Goal: Task Accomplishment & Management: Use online tool/utility

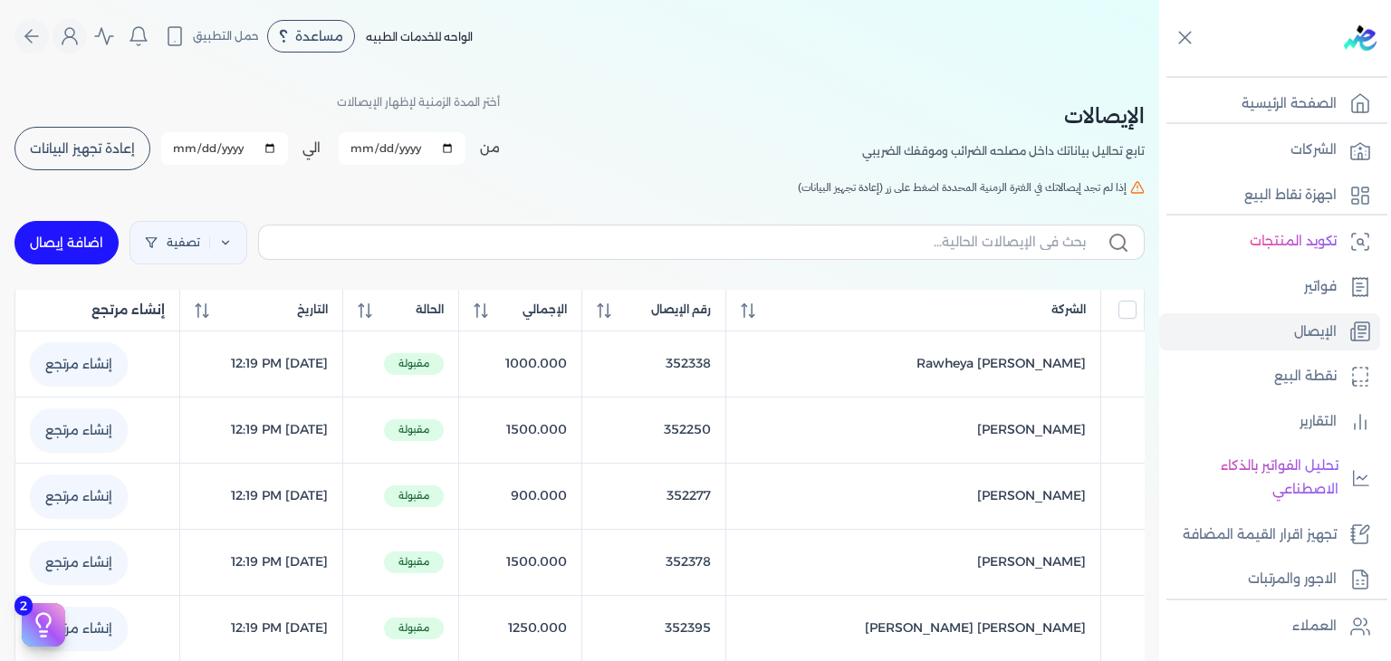
click at [84, 258] on link "اضافة إيصال" at bounding box center [66, 242] width 104 height 43
select select "EGP"
select select "EGS"
select select "B"
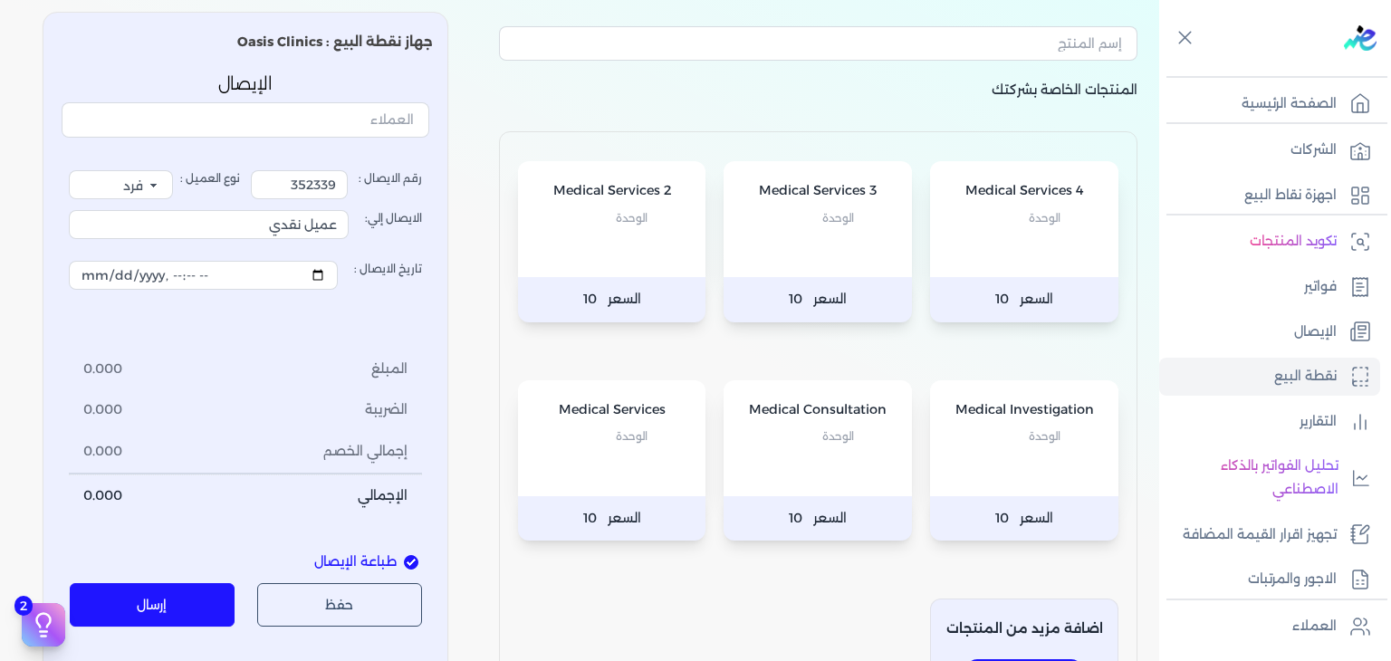
scroll to position [91, 0]
drag, startPoint x: 280, startPoint y: 188, endPoint x: 506, endPoint y: 183, distance: 226.5
click at [506, 183] on div "المنتجات الخاصة بشركتك Medical Services 4 الوحدة السعر 10 Medical Services 3 ال…" at bounding box center [579, 369] width 1159 height 747
type input "3525661"
drag, startPoint x: 245, startPoint y: 228, endPoint x: 868, endPoint y: 245, distance: 623.4
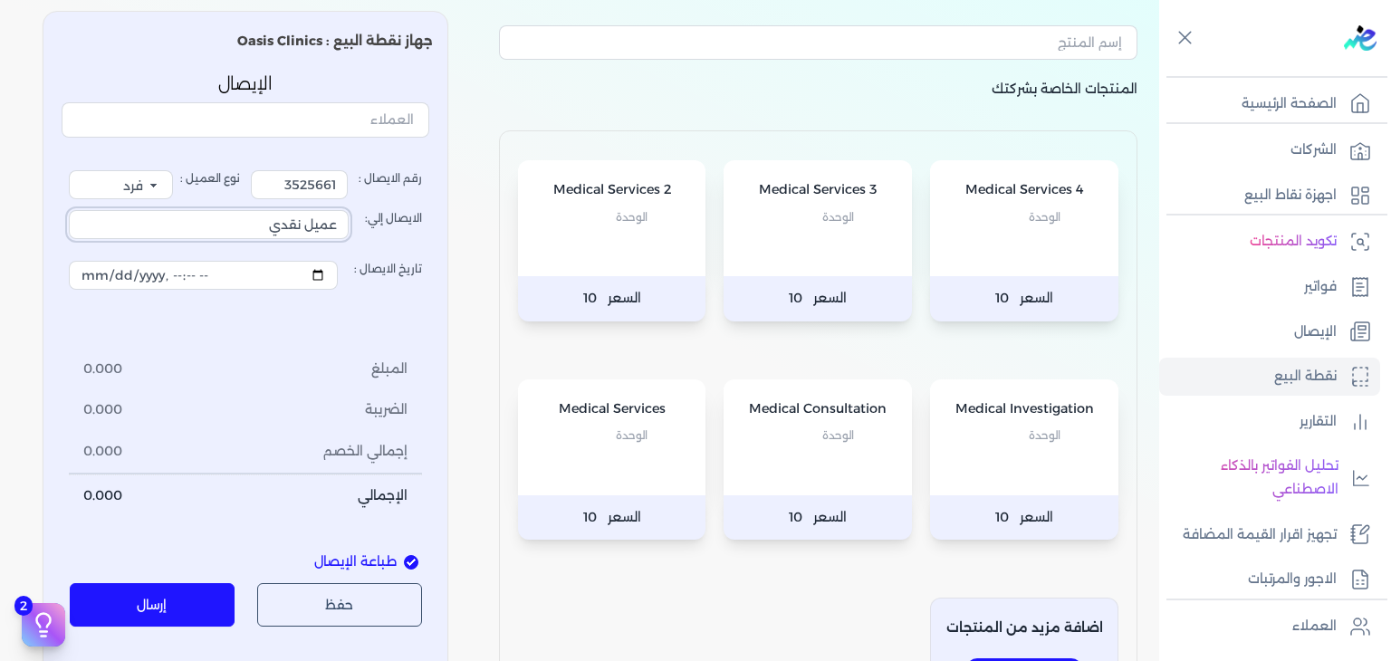
click at [819, 224] on div "المنتجات الخاصة بشركتك Medical Services 4 الوحدة السعر 10 Medical Services 3 ال…" at bounding box center [579, 369] width 1159 height 747
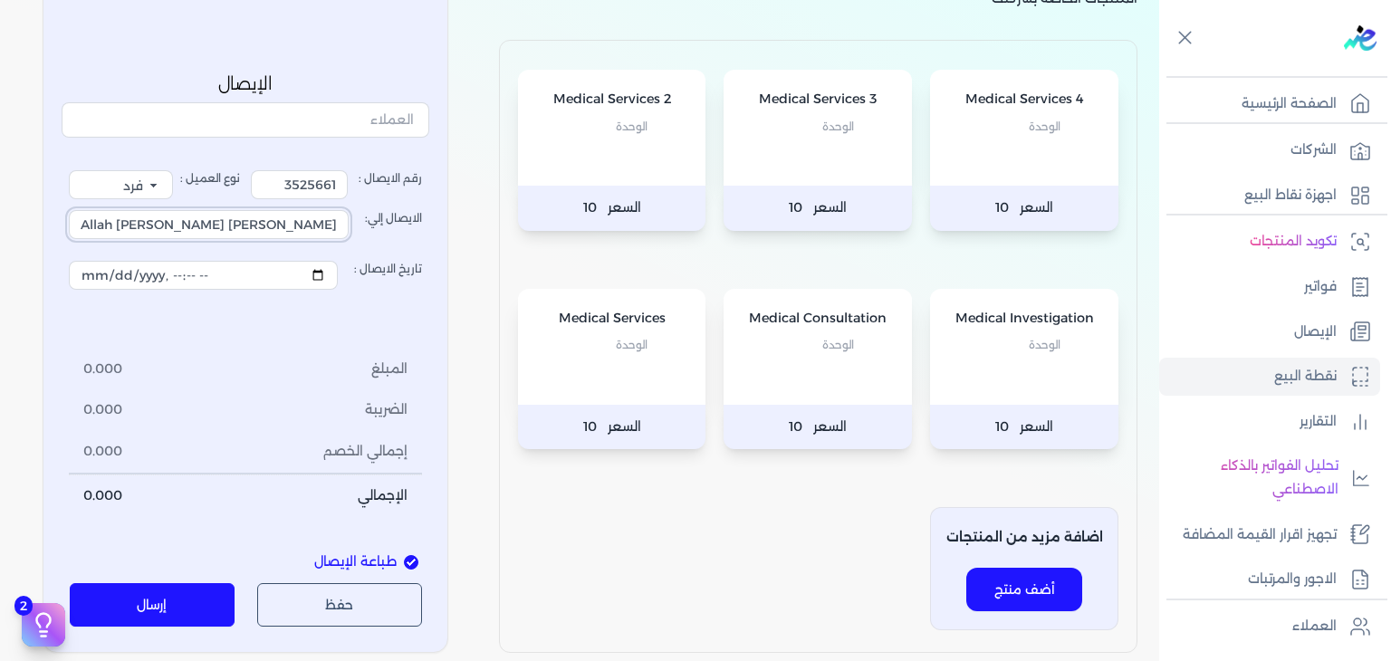
type input "[PERSON_NAME] [PERSON_NAME] Allah"
click at [823, 352] on span "الوحدة" at bounding box center [838, 345] width 32 height 24
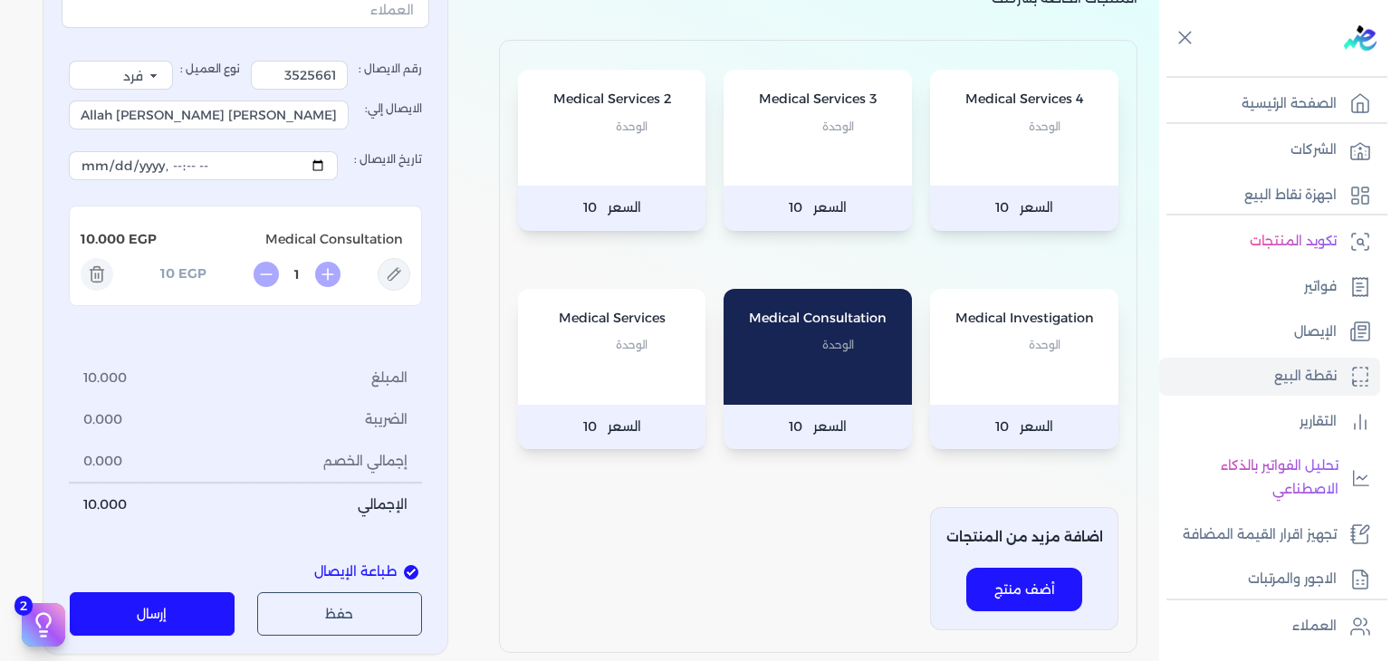
click at [401, 270] on icon at bounding box center [395, 275] width 14 height 14
type input "Medical Consultation"
type input "10"
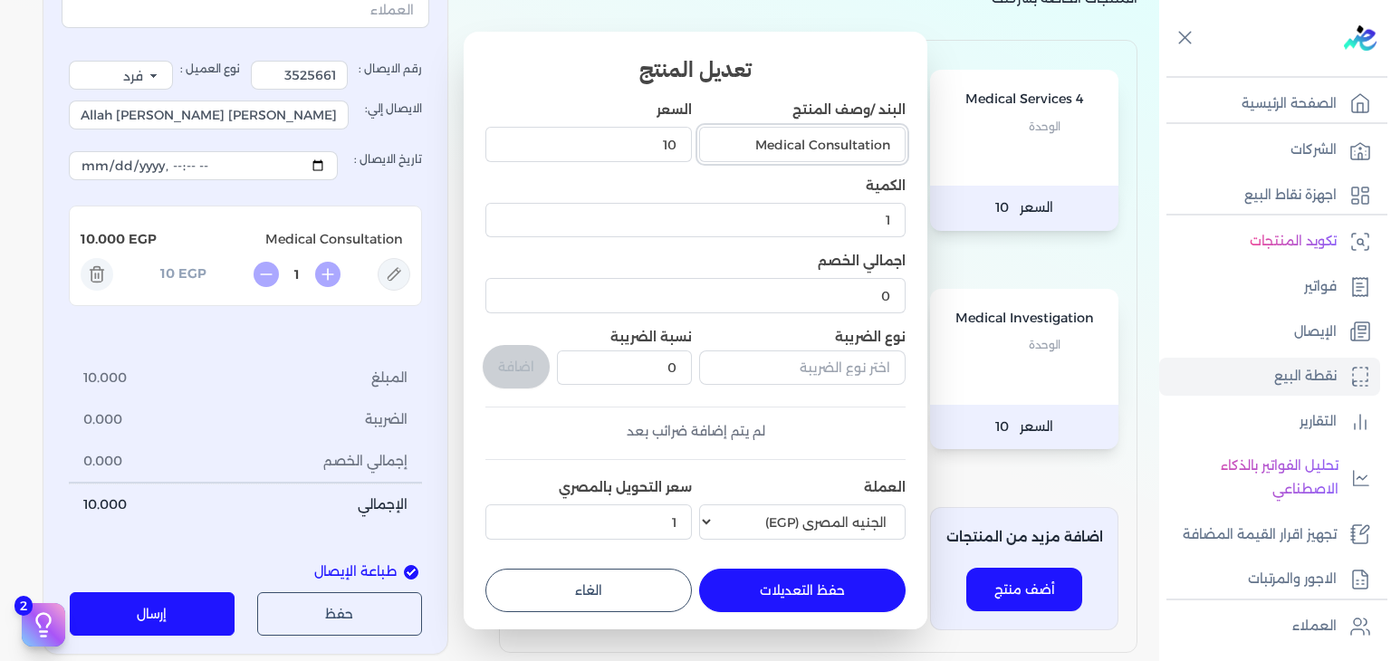
drag, startPoint x: 718, startPoint y: 138, endPoint x: 1185, endPoint y: 147, distance: 466.5
click at [1185, 147] on dialog "تعديل المنتج البند /وصف المنتج Medical Consultation السعر 10 الكمية 1 اجمالي ال…" at bounding box center [695, 330] width 1391 height 661
paste input "Accupuncture"
type input "Accupuncture"
drag, startPoint x: 638, startPoint y: 149, endPoint x: 743, endPoint y: 145, distance: 105.1
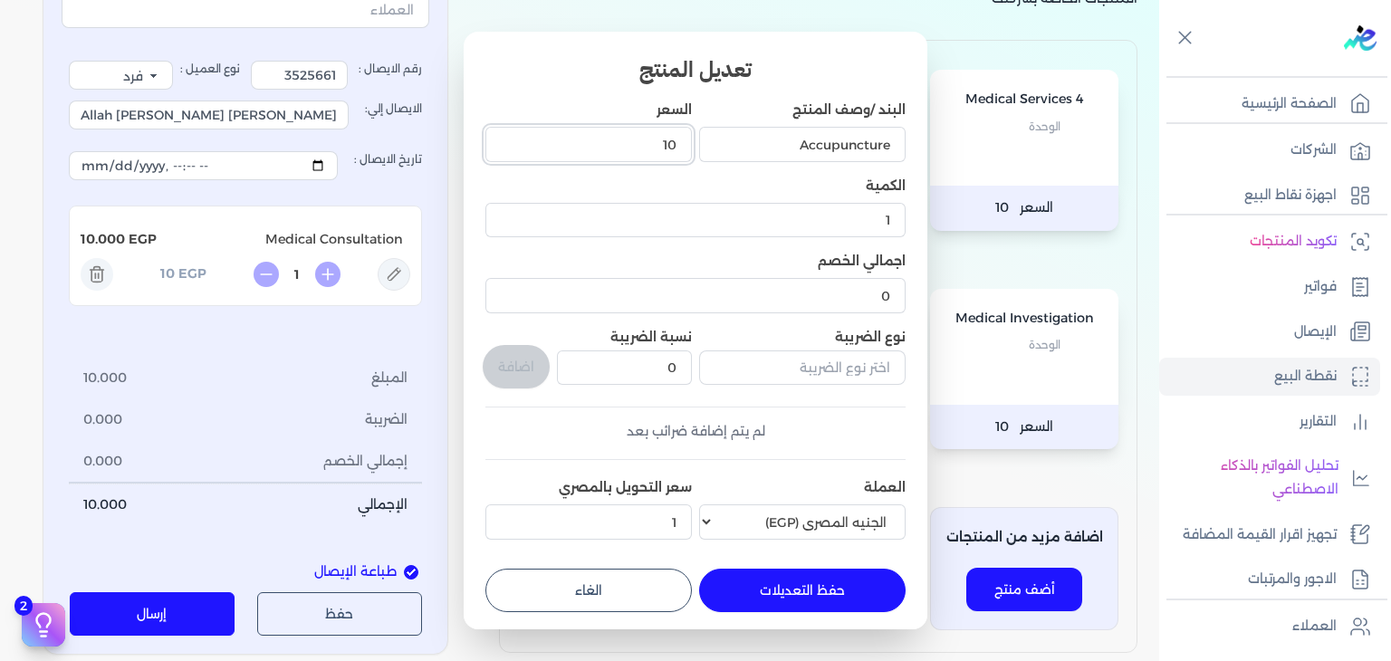
click at [743, 145] on div "البند /وصف المنتج Accupuncture السعر 10 الكمية 1 اجمالي الخصم 0 نوع الضريبة نسب…" at bounding box center [695, 324] width 420 height 447
type input "1500"
click at [831, 597] on button "حفظ التعديلات" at bounding box center [802, 590] width 207 height 43
type input "0"
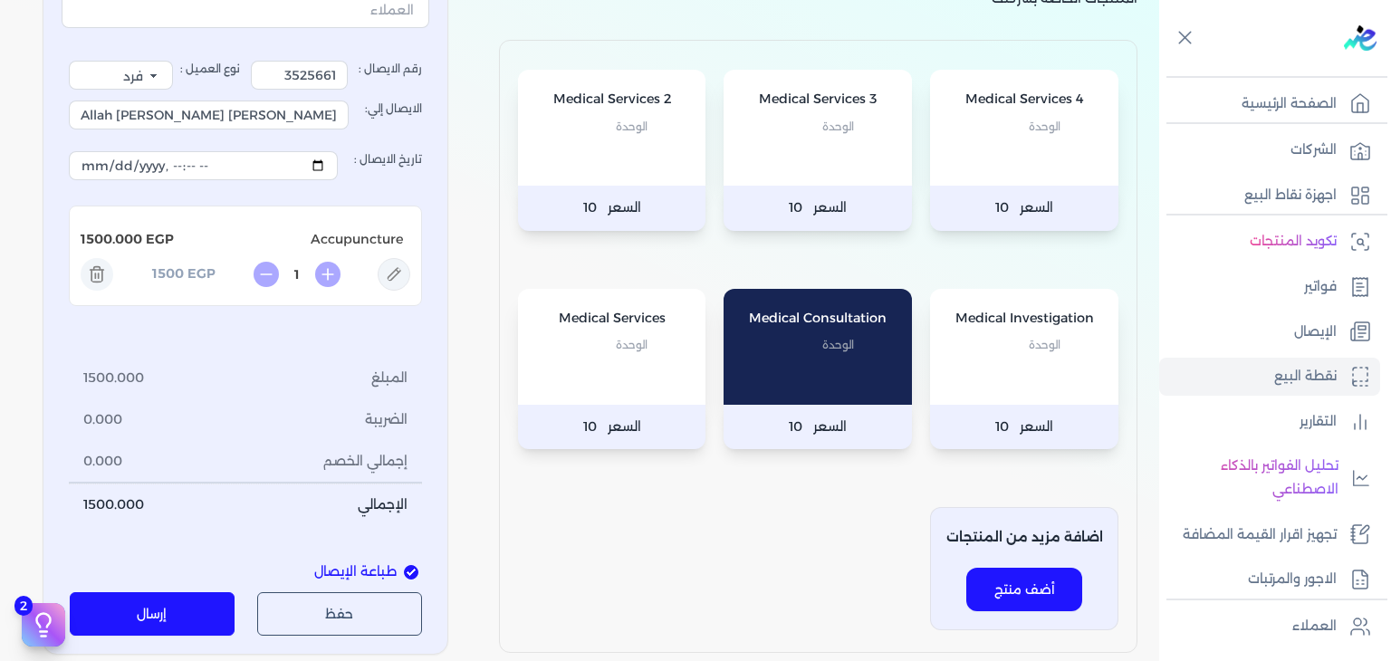
click at [185, 607] on button "إرسال" at bounding box center [153, 613] width 166 height 43
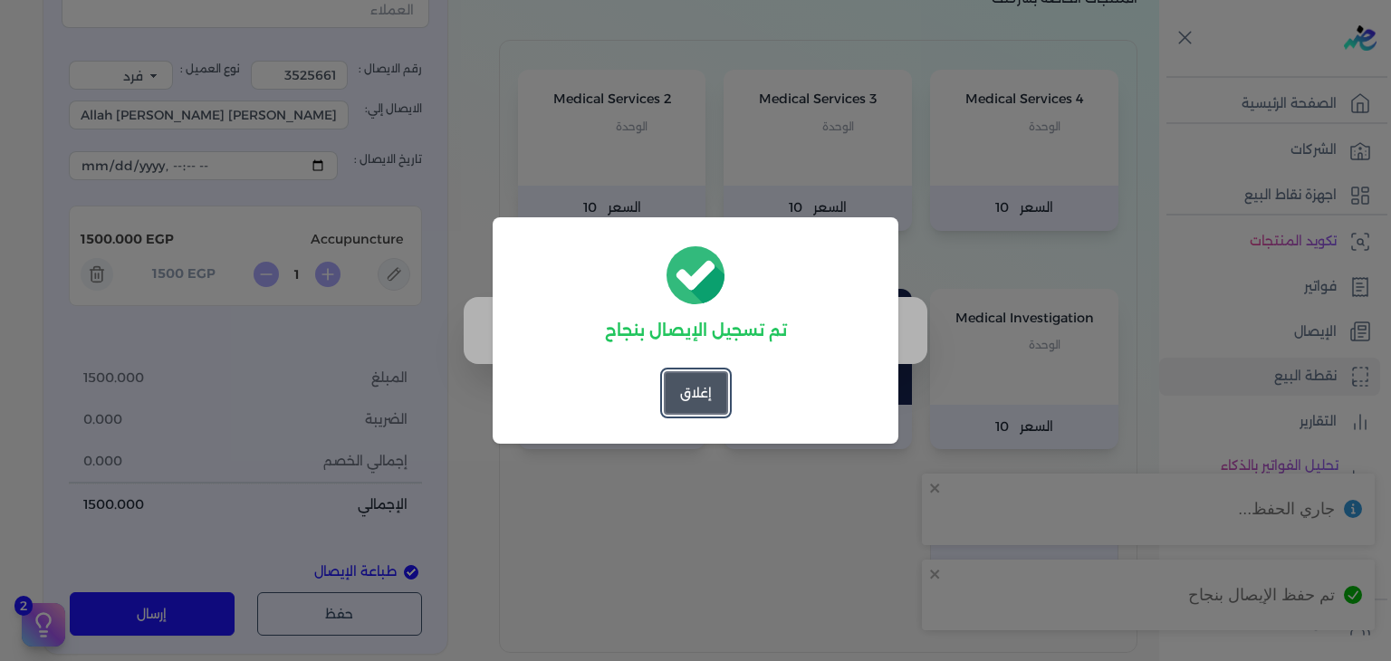
click at [717, 389] on button "إغلاق" at bounding box center [696, 392] width 64 height 43
